Goal: Find specific page/section: Find specific page/section

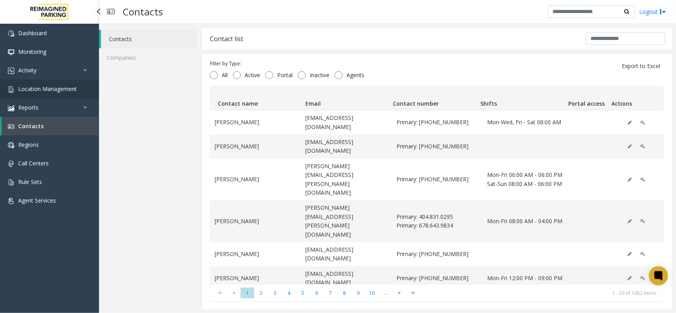
click at [54, 88] on span "Location Management" at bounding box center [47, 89] width 59 height 8
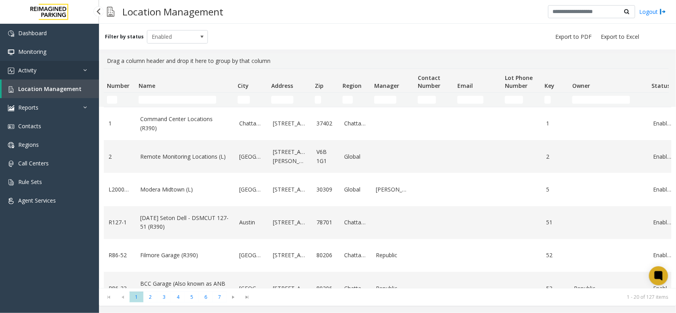
click at [22, 67] on span "Activity" at bounding box center [27, 71] width 18 height 8
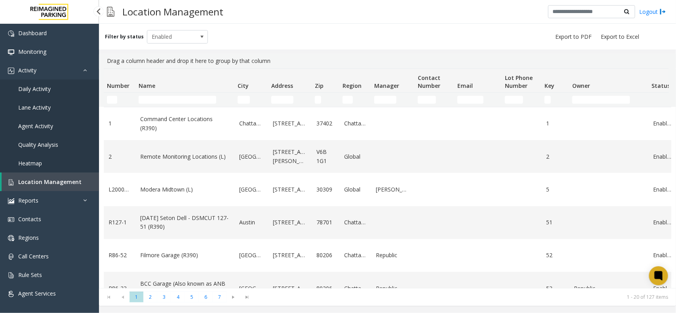
click at [34, 121] on link "Agent Activity" at bounding box center [49, 126] width 99 height 19
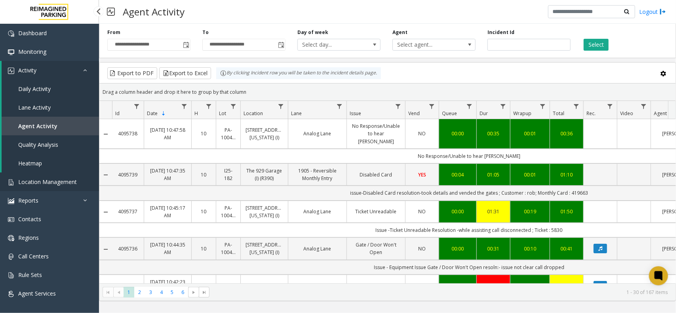
click at [52, 185] on link "Location Management" at bounding box center [49, 182] width 99 height 19
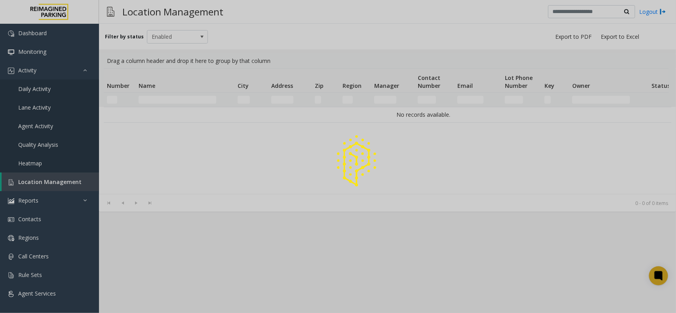
click at [175, 96] on div at bounding box center [338, 156] width 676 height 313
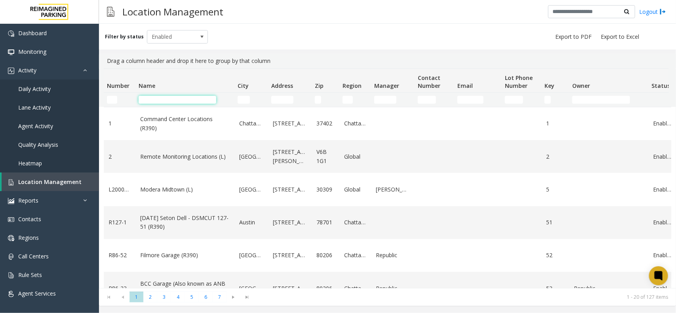
click at [175, 100] on input "Name Filter" at bounding box center [178, 100] width 78 height 8
click at [164, 101] on input "Name Filter" at bounding box center [178, 100] width 78 height 8
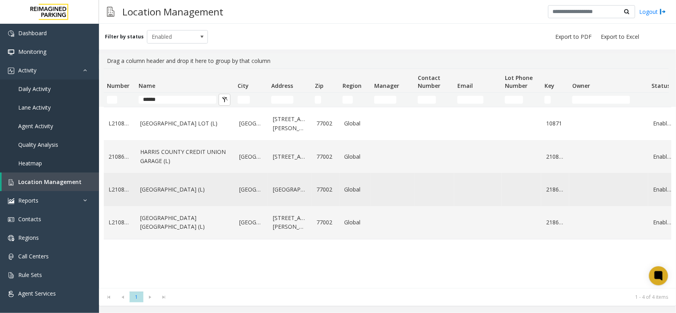
type input "******"
click at [199, 186] on link "[GEOGRAPHIC_DATA] (L)" at bounding box center [184, 189] width 89 height 9
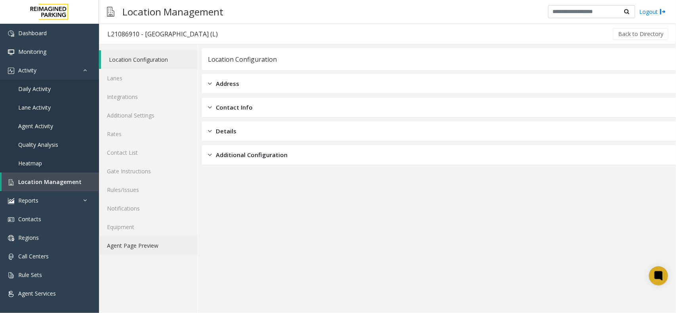
click at [166, 241] on link "Agent Page Preview" at bounding box center [148, 245] width 99 height 19
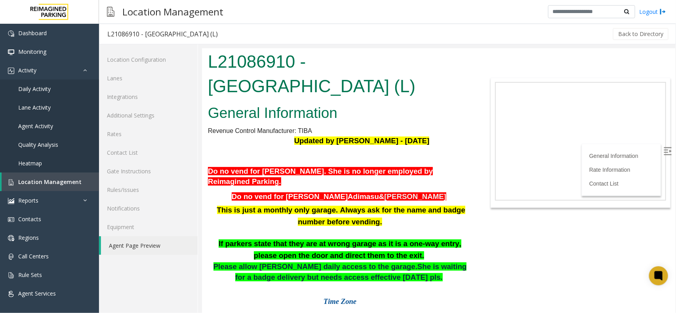
scroll to position [49, 0]
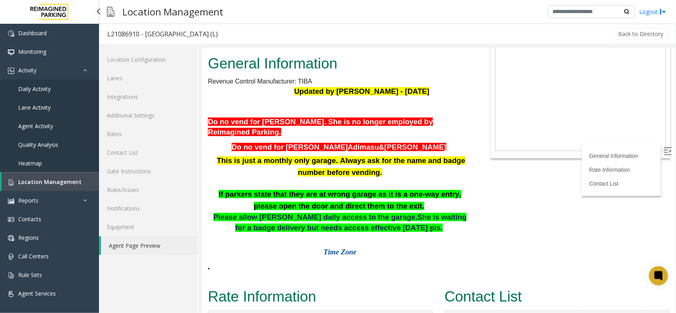
click at [66, 167] on link "Heatmap" at bounding box center [49, 163] width 99 height 19
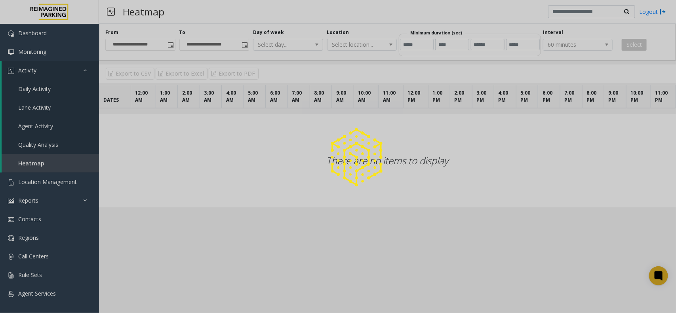
click at [63, 175] on div at bounding box center [338, 156] width 676 height 313
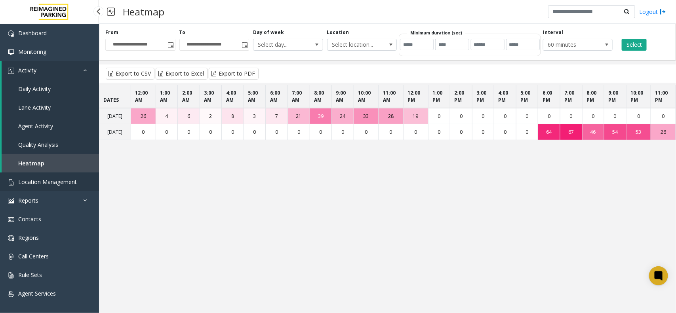
click at [60, 185] on link "Location Management" at bounding box center [49, 182] width 99 height 19
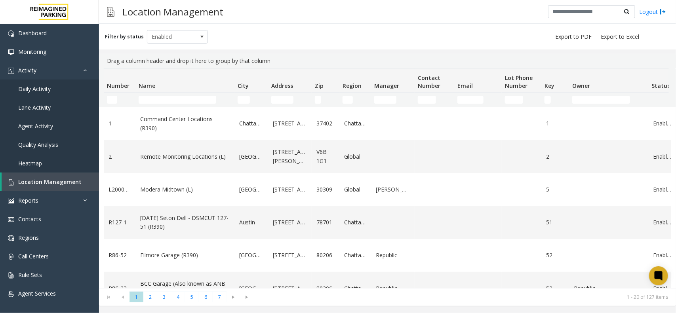
click at [157, 104] on td "Name Filter" at bounding box center [184, 100] width 99 height 14
click at [173, 101] on input "Name Filter" at bounding box center [178, 100] width 78 height 8
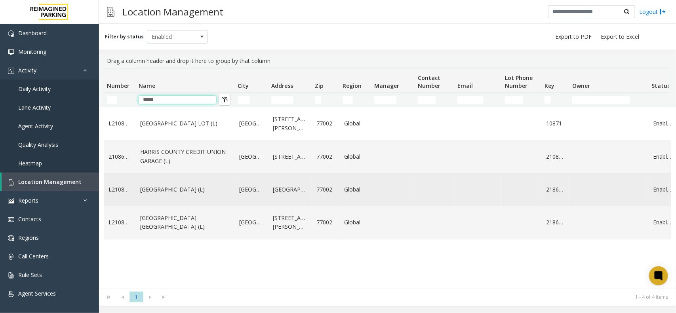
type input "*****"
click at [165, 185] on link "HARRIS COUNTY CONGRESS PLAZA GARAGE (L)" at bounding box center [184, 189] width 89 height 9
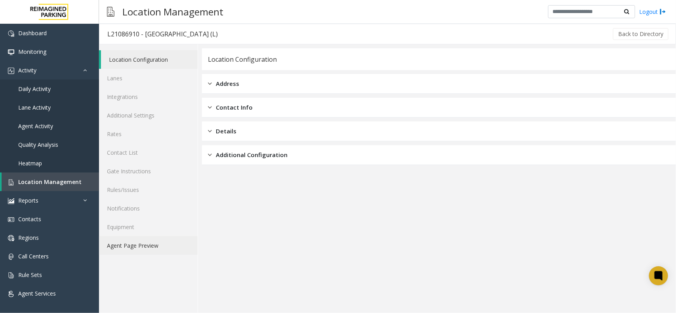
click at [171, 254] on link "Agent Page Preview" at bounding box center [148, 245] width 99 height 19
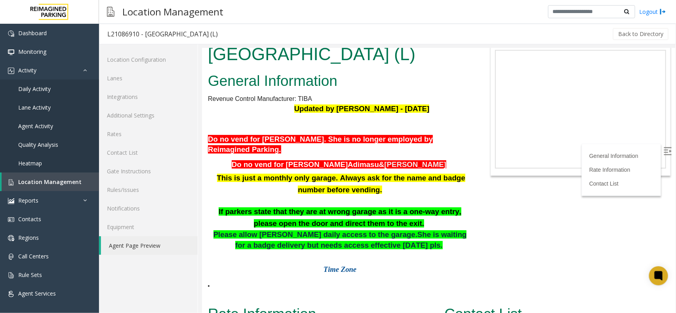
scroll to position [49, 0]
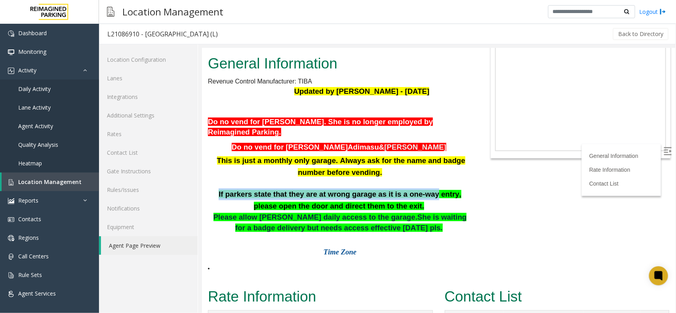
drag, startPoint x: 208, startPoint y: 217, endPoint x: 406, endPoint y: 219, distance: 197.6
click at [406, 212] on p "If parkers state that they are at wrong garage as it is a one-way entry, please…" at bounding box center [339, 200] width 264 height 24
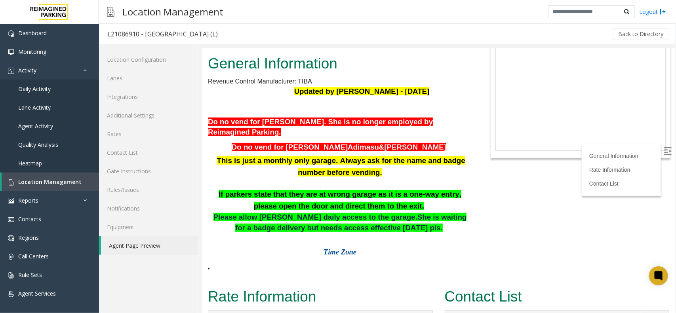
click at [404, 178] on p "This is just a monthly only garage. Always ask for the name and badge number be…" at bounding box center [339, 166] width 264 height 24
